Goal: Task Accomplishment & Management: Manage account settings

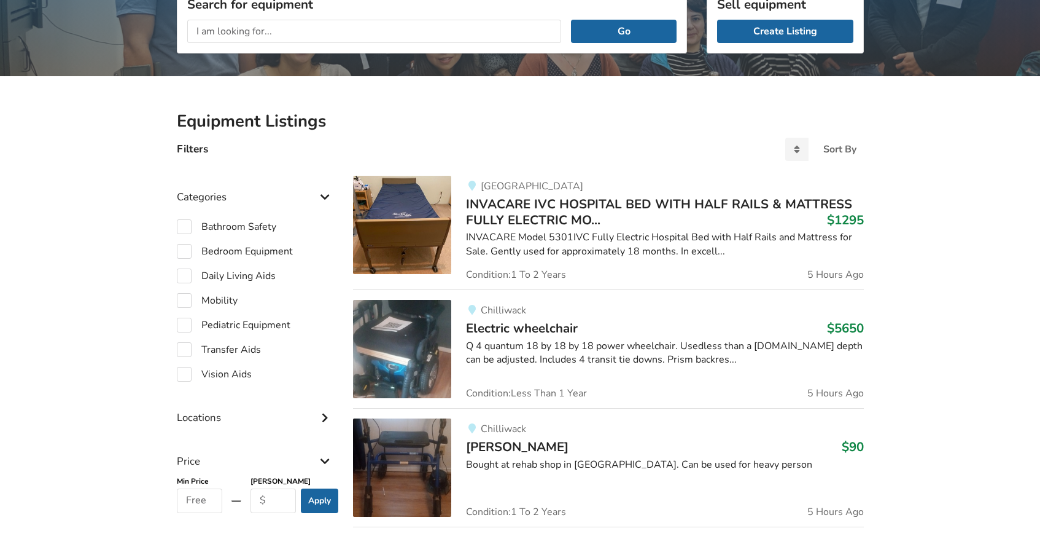
scroll to position [181, 0]
click at [184, 295] on label "Mobility" at bounding box center [207, 299] width 61 height 15
checkbox input "true"
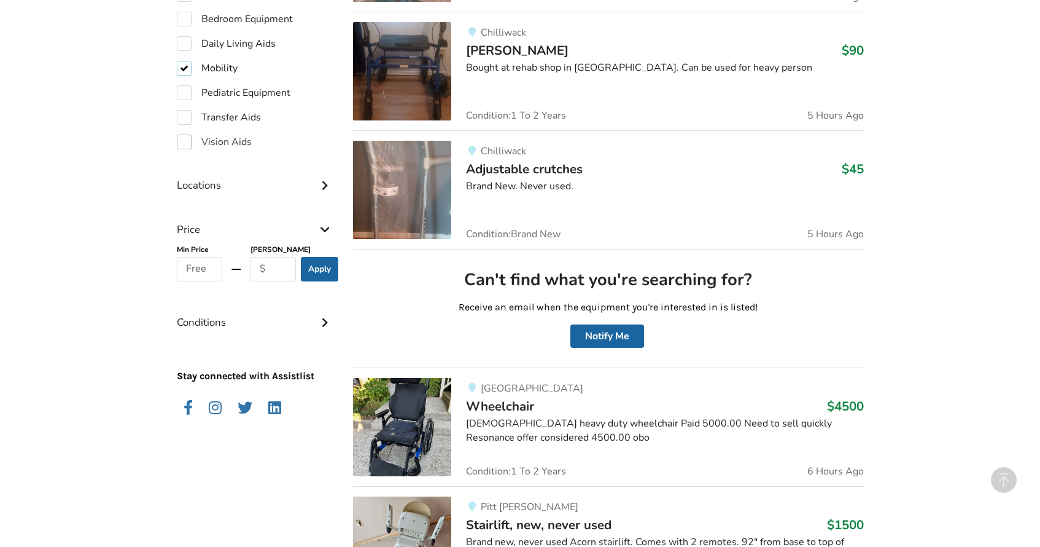
scroll to position [455, 0]
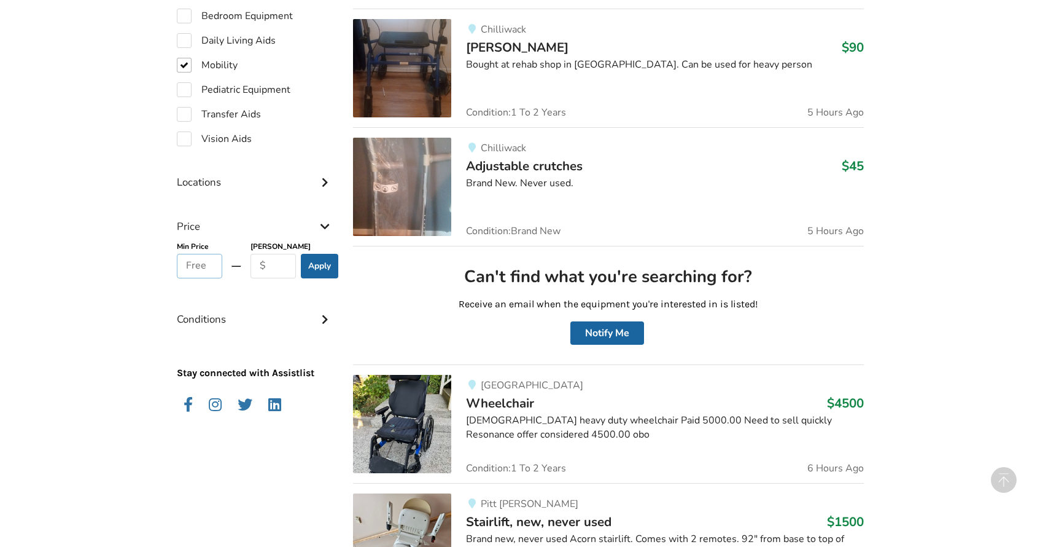
click at [211, 260] on input "text" at bounding box center [200, 266] width 46 height 25
type input "1000"
click at [274, 262] on input "text" at bounding box center [274, 266] width 46 height 25
click at [316, 265] on button "Apply" at bounding box center [319, 266] width 37 height 25
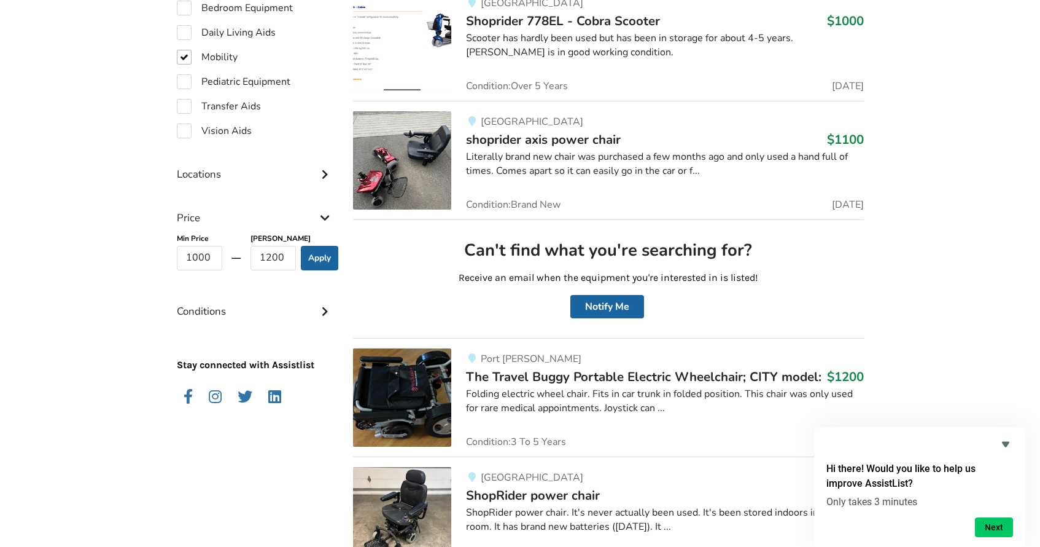
scroll to position [487, 0]
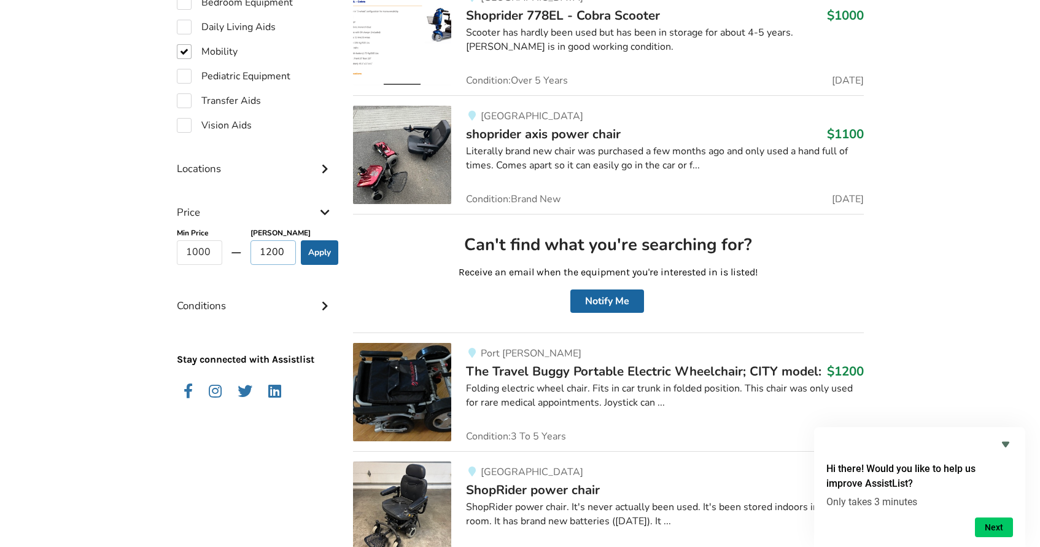
click at [271, 249] on input "1200" at bounding box center [274, 252] width 46 height 25
type input "1500"
click at [319, 251] on button "Apply" at bounding box center [319, 252] width 37 height 25
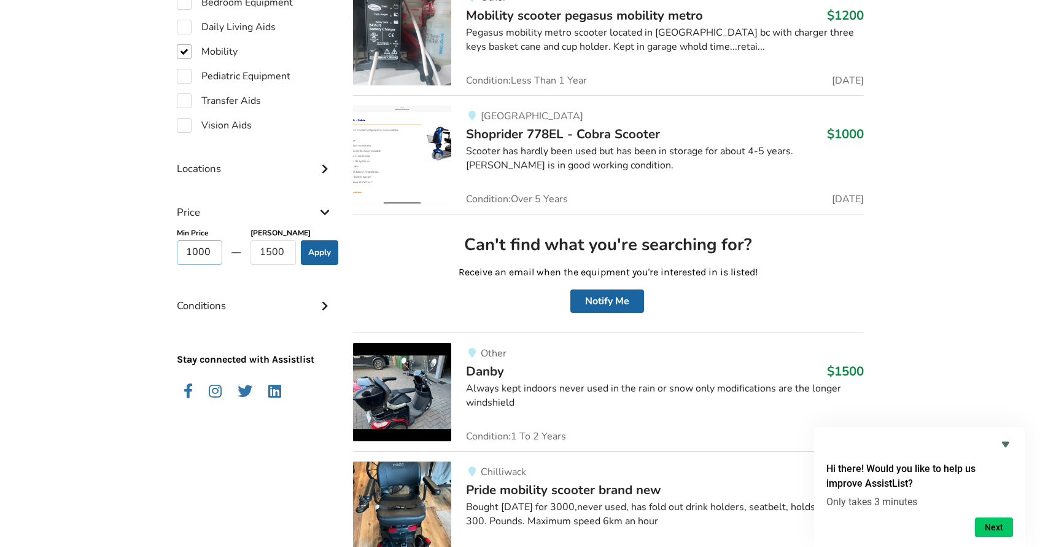
click at [198, 249] on input "1000" at bounding box center [200, 252] width 46 height 25
type input "1100"
click at [322, 247] on button "Apply" at bounding box center [319, 252] width 37 height 25
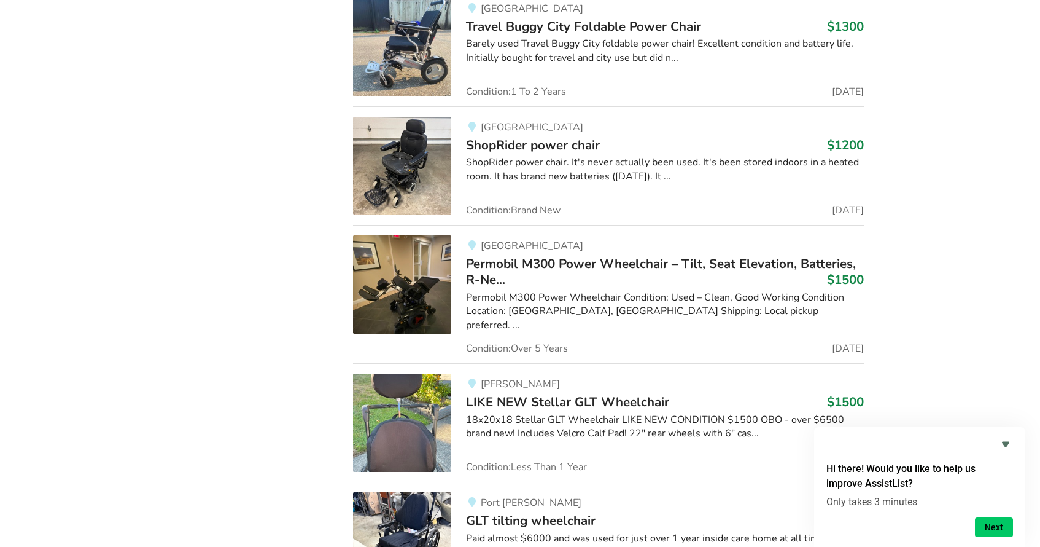
scroll to position [1186, 0]
click at [561, 145] on span "ShopRider power chair" at bounding box center [533, 145] width 134 height 17
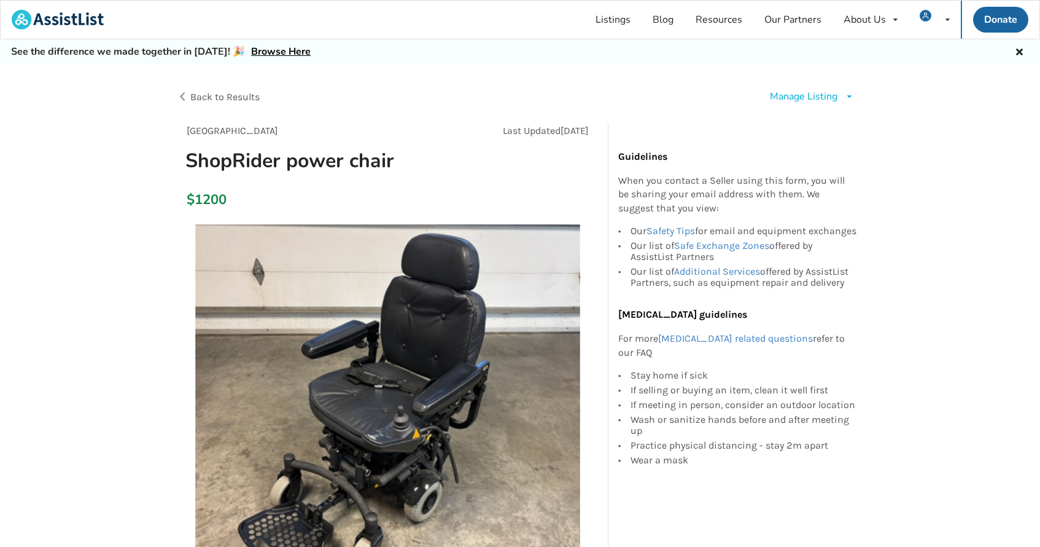
click at [817, 96] on div "Manage Listing" at bounding box center [804, 97] width 68 height 14
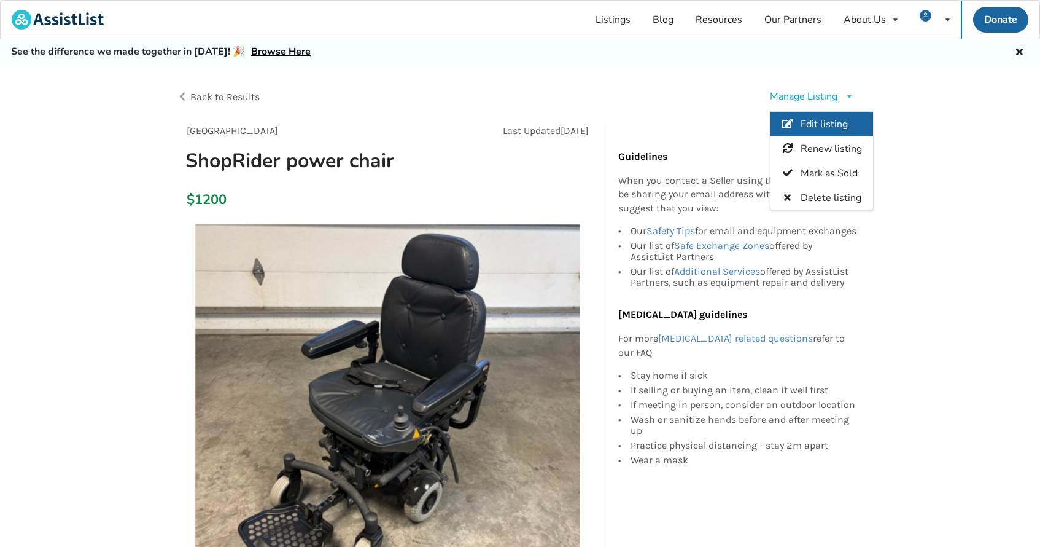
click at [819, 121] on span "Edit listing" at bounding box center [823, 124] width 47 height 14
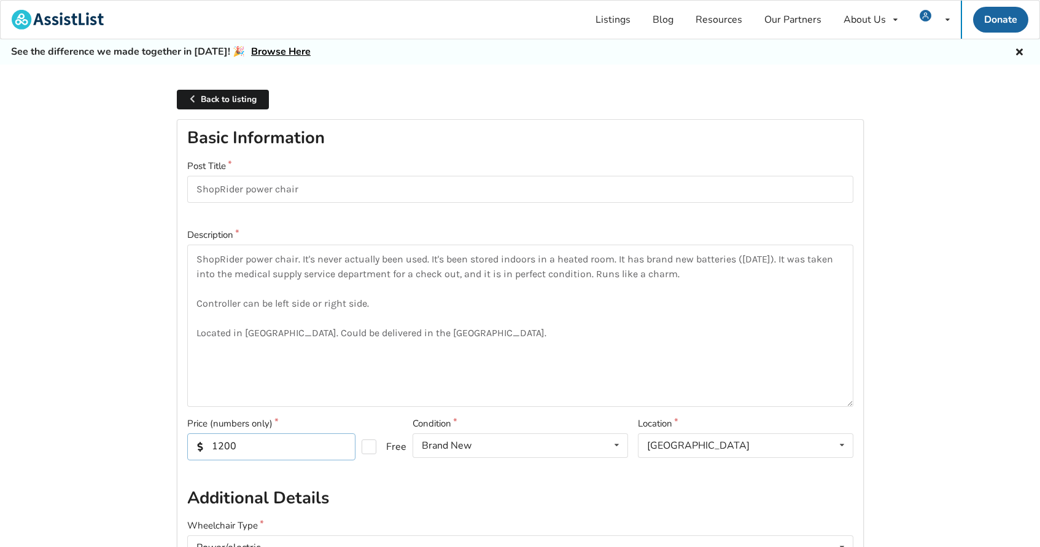
click at [224, 444] on input "1200" at bounding box center [271, 446] width 168 height 27
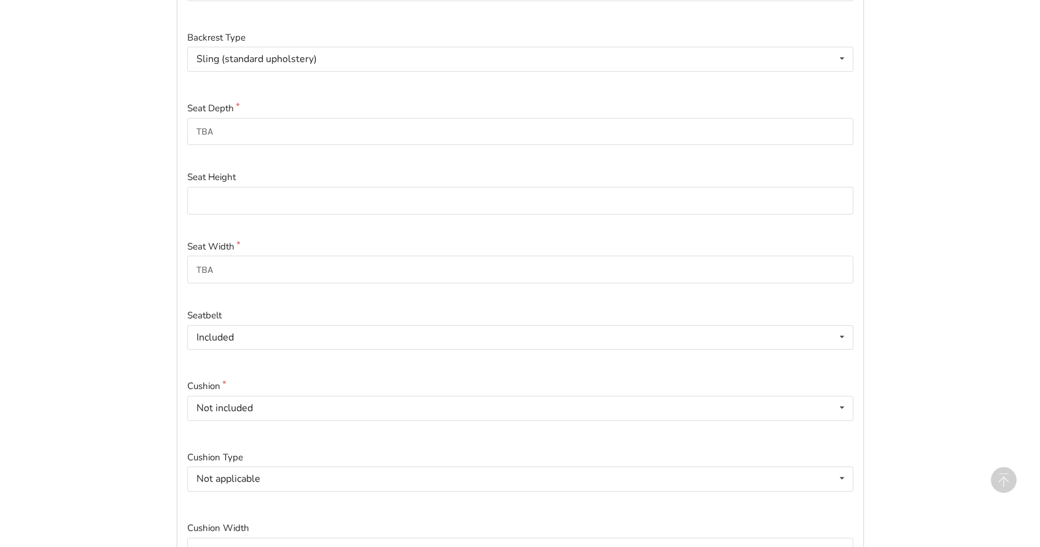
scroll to position [560, 0]
type input "1000"
drag, startPoint x: 230, startPoint y: 268, endPoint x: 190, endPoint y: 268, distance: 39.3
click at [190, 268] on input "TBA" at bounding box center [520, 268] width 666 height 28
type input "18""
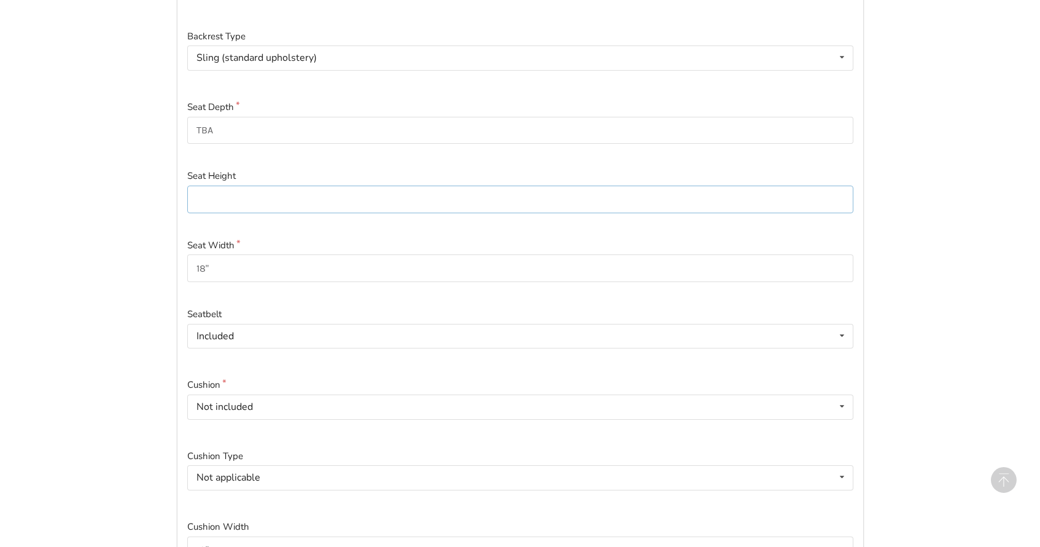
click at [206, 201] on input at bounding box center [520, 199] width 666 height 28
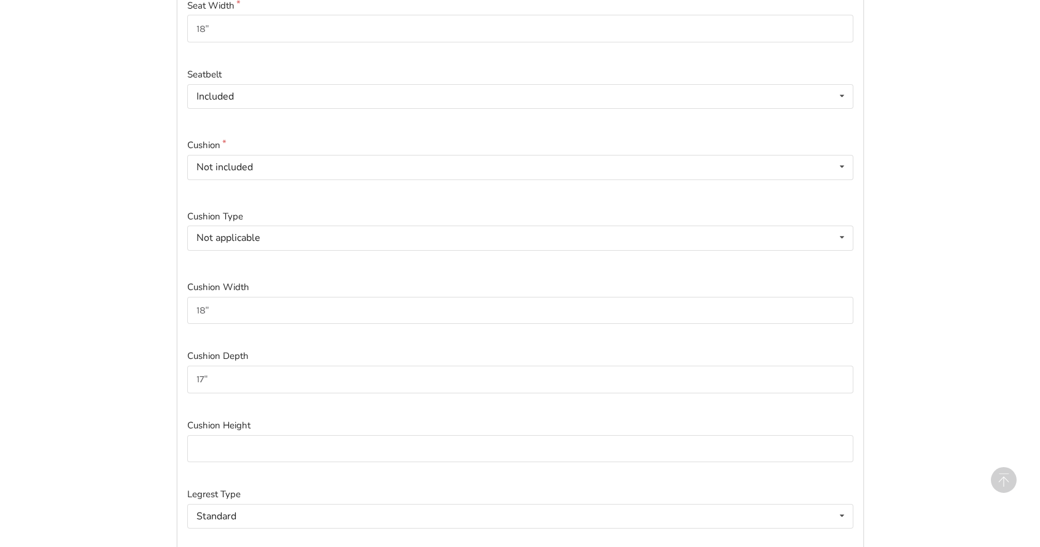
scroll to position [809, 0]
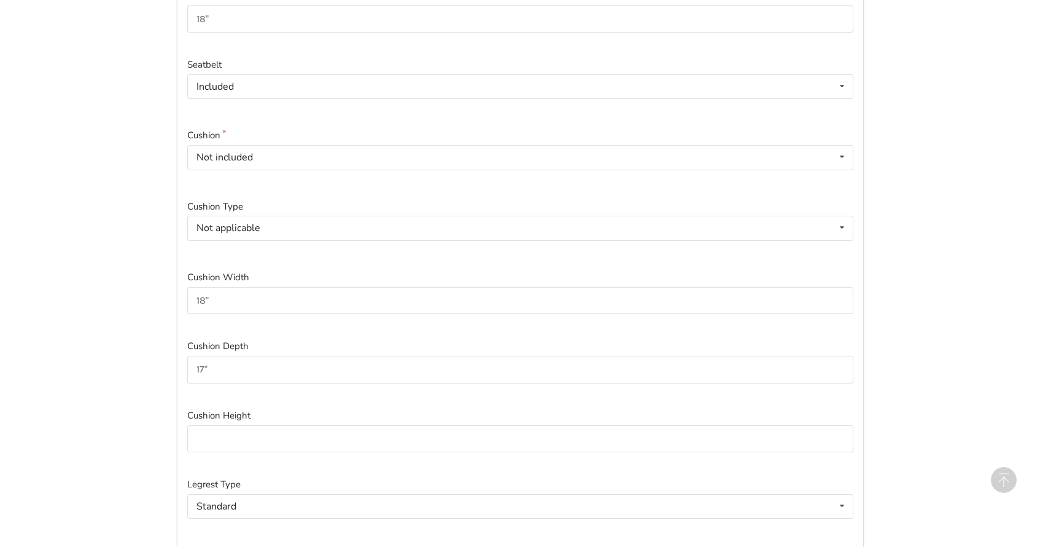
type input "17""
drag, startPoint x: 213, startPoint y: 360, endPoint x: 188, endPoint y: 365, distance: 25.7
click at [188, 365] on input "17"" at bounding box center [520, 370] width 666 height 28
drag, startPoint x: 218, startPoint y: 290, endPoint x: 189, endPoint y: 292, distance: 29.5
click at [189, 292] on input "18"" at bounding box center [520, 301] width 666 height 28
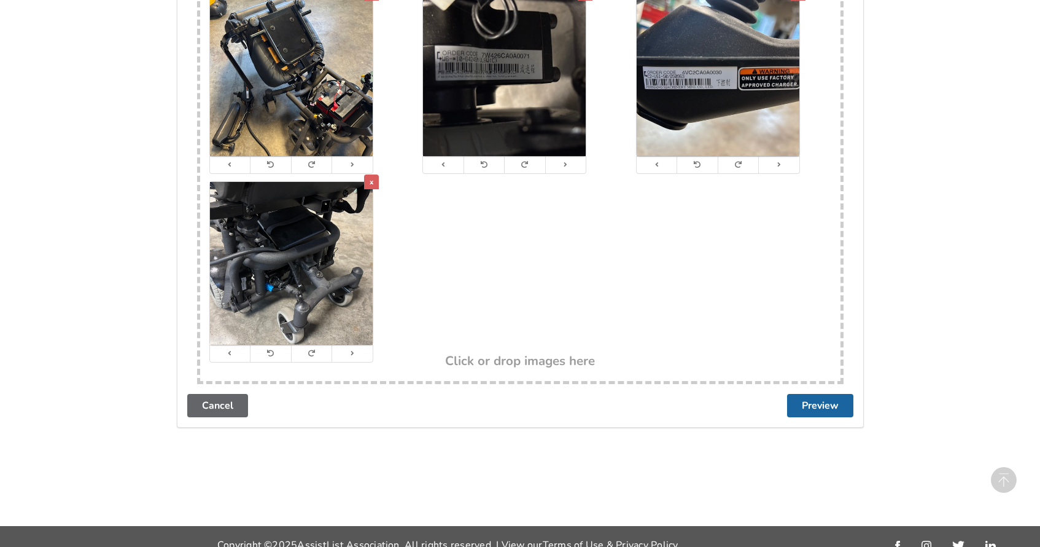
scroll to position [2753, 0]
click at [830, 394] on button "Preview" at bounding box center [820, 405] width 66 height 23
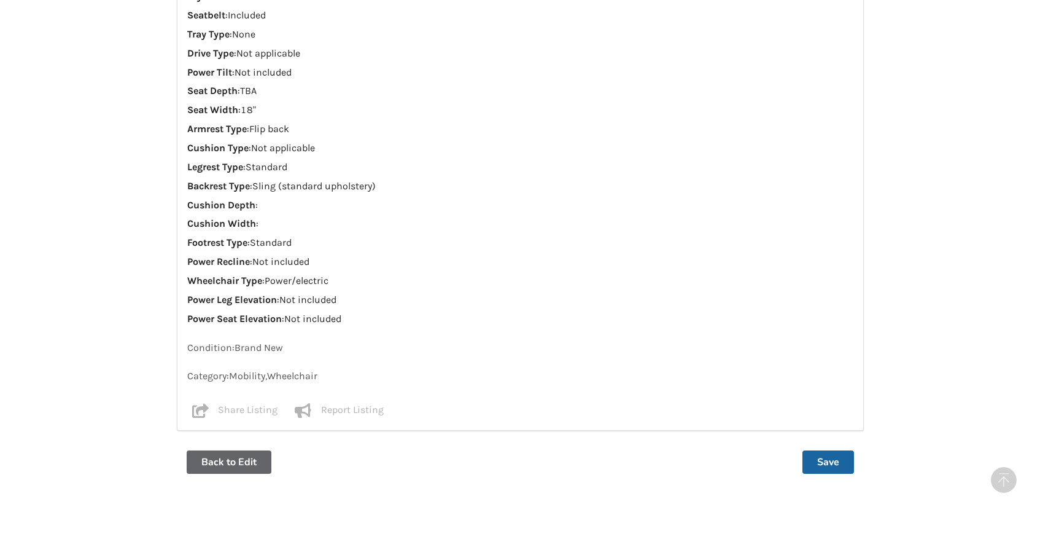
scroll to position [1135, 0]
click at [253, 449] on button "Back to Edit" at bounding box center [229, 460] width 85 height 23
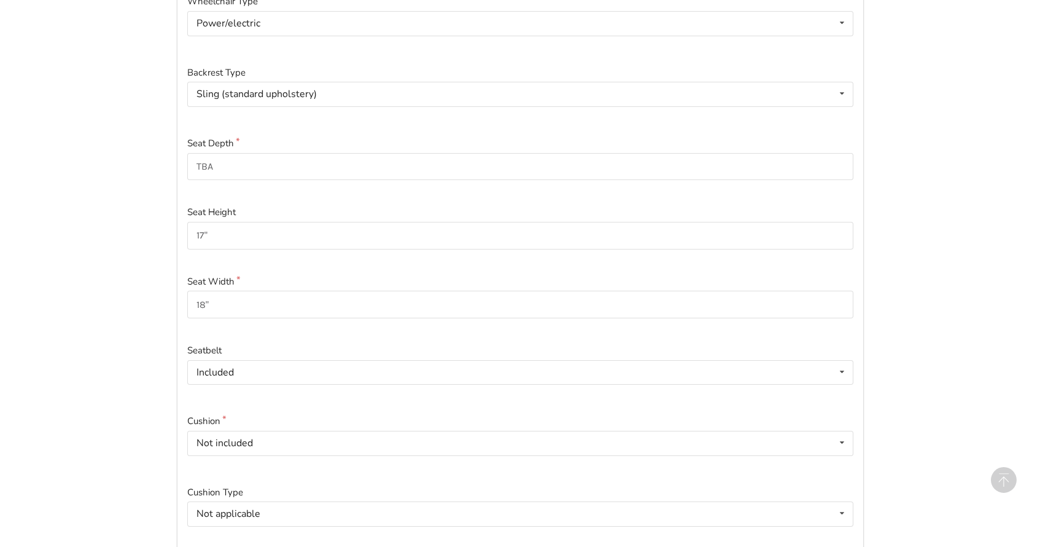
scroll to position [527, 0]
click at [220, 229] on input "17"" at bounding box center [520, 233] width 666 height 28
type input "1"
drag, startPoint x: 228, startPoint y: 163, endPoint x: 184, endPoint y: 161, distance: 44.8
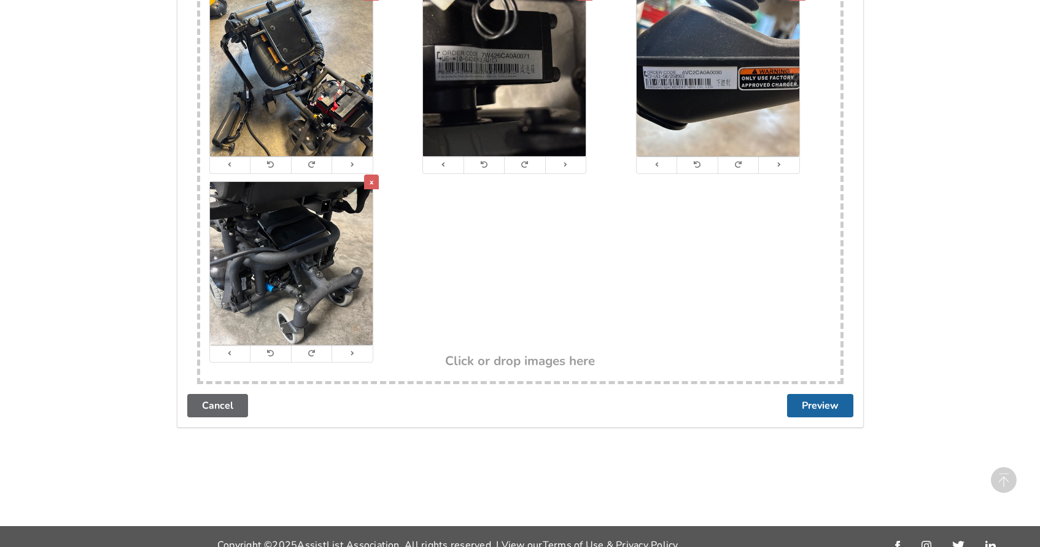
scroll to position [2753, 0]
type input "17""
click at [819, 394] on button "Preview" at bounding box center [820, 405] width 66 height 23
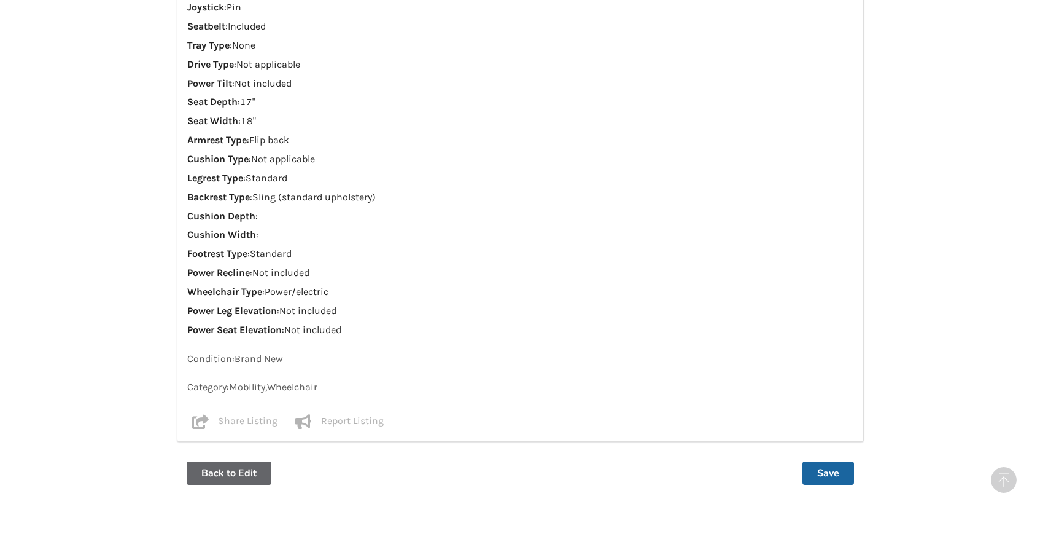
scroll to position [1134, 0]
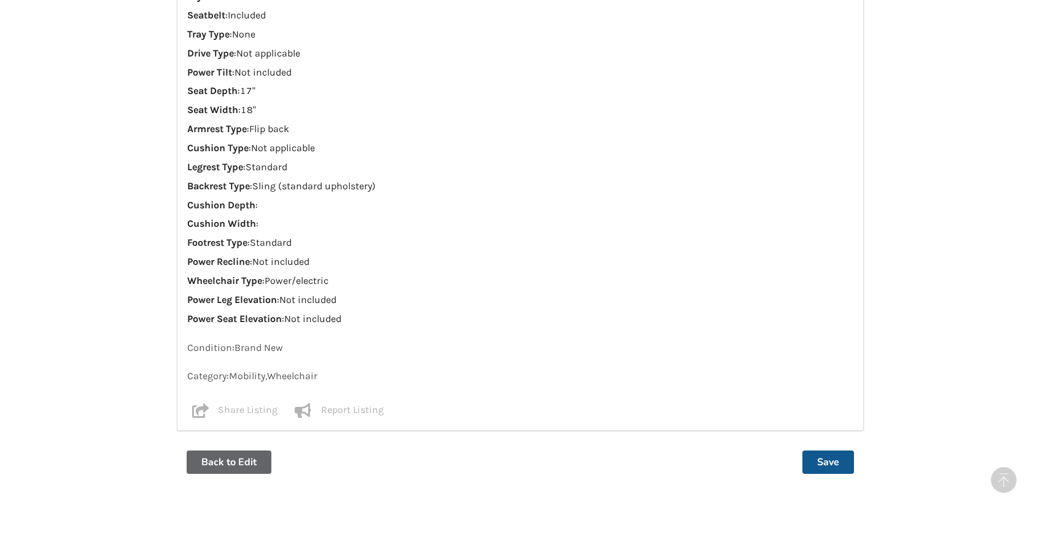
click at [820, 450] on button "Save" at bounding box center [829, 461] width 52 height 23
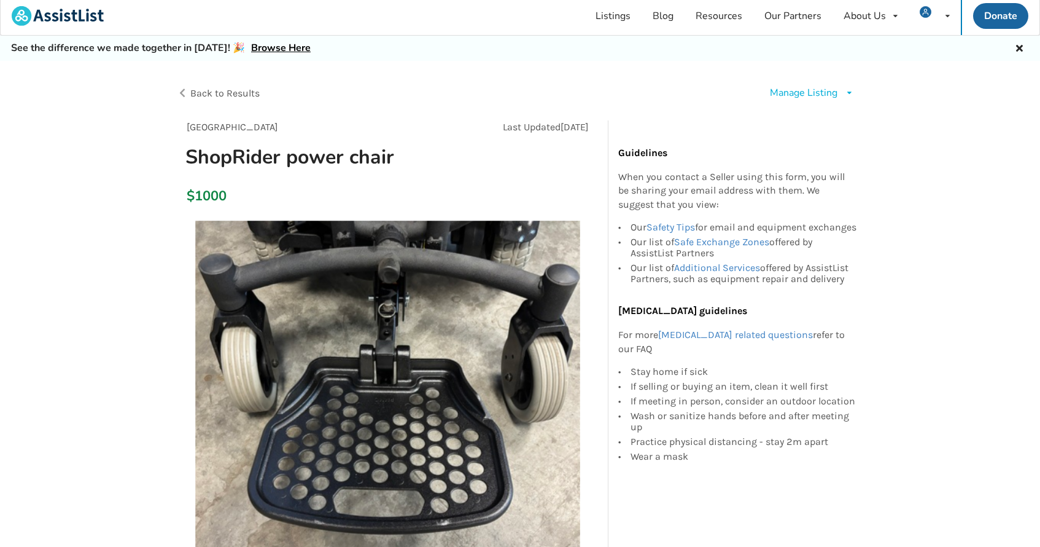
scroll to position [7, 0]
